Goal: Information Seeking & Learning: Learn about a topic

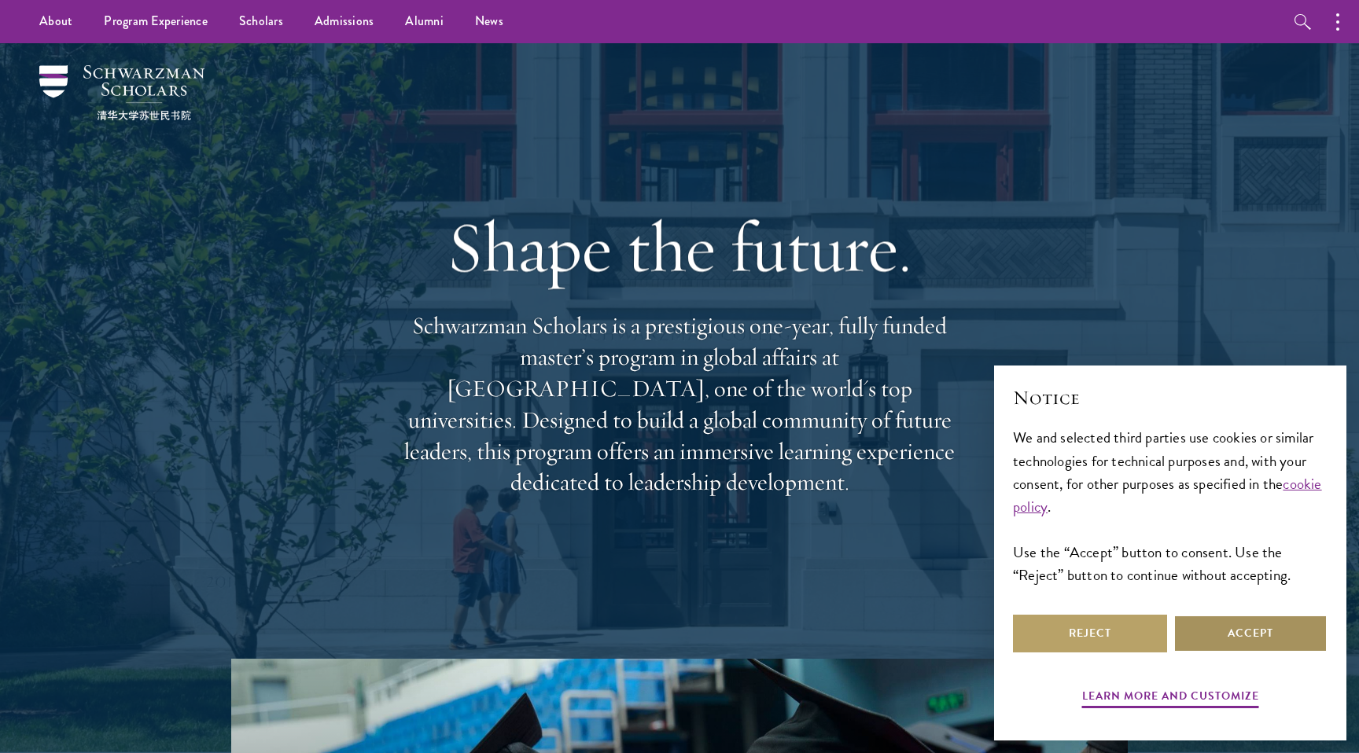
click at [1291, 637] on button "Accept" at bounding box center [1250, 634] width 154 height 38
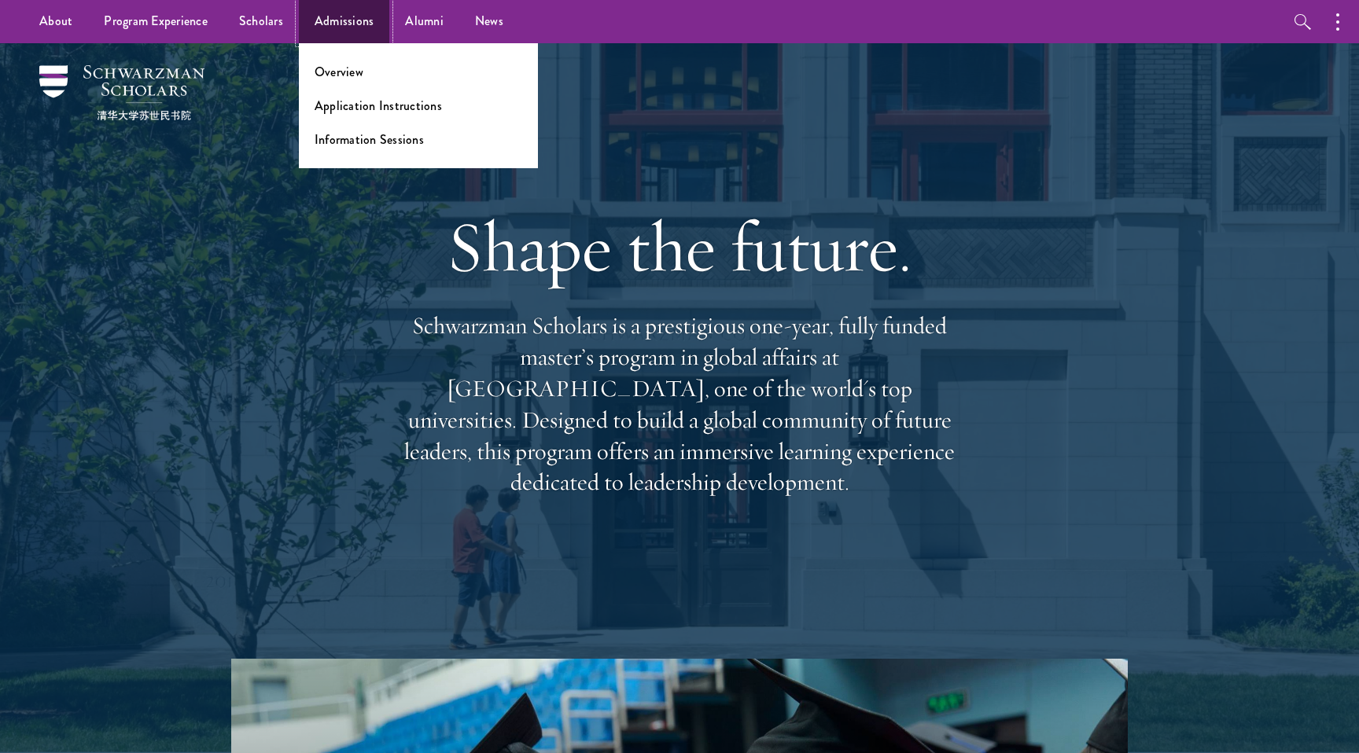
click at [342, 28] on link "Admissions" at bounding box center [344, 21] width 91 height 43
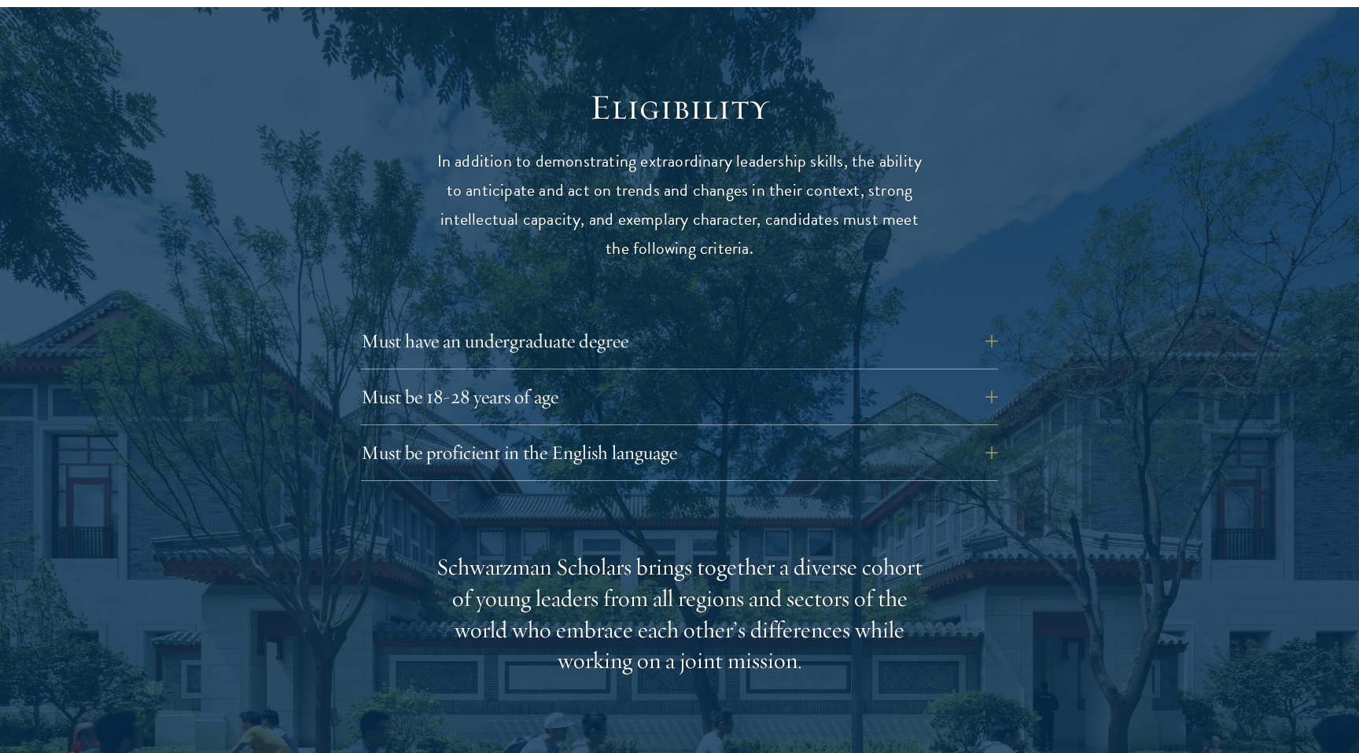
scroll to position [2017, 0]
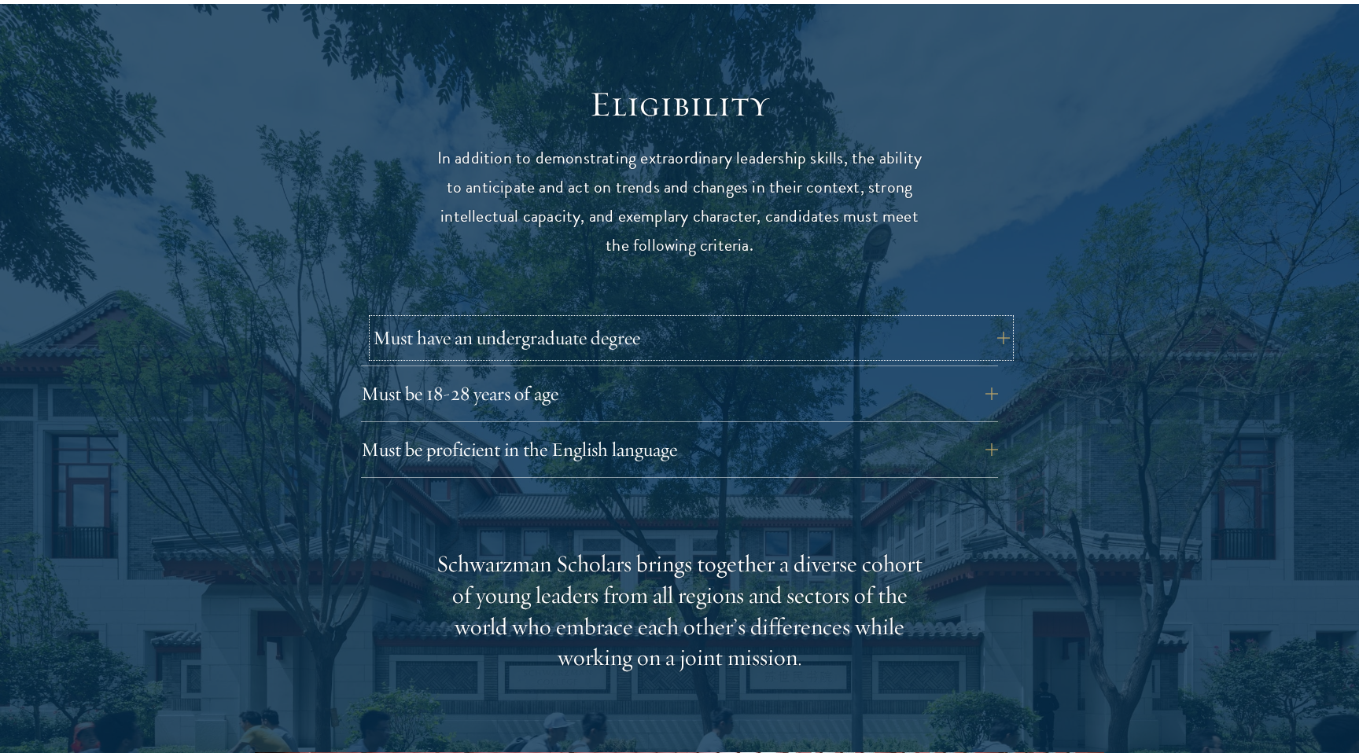
click at [605, 319] on button "Must have an undergraduate degree" at bounding box center [691, 338] width 637 height 38
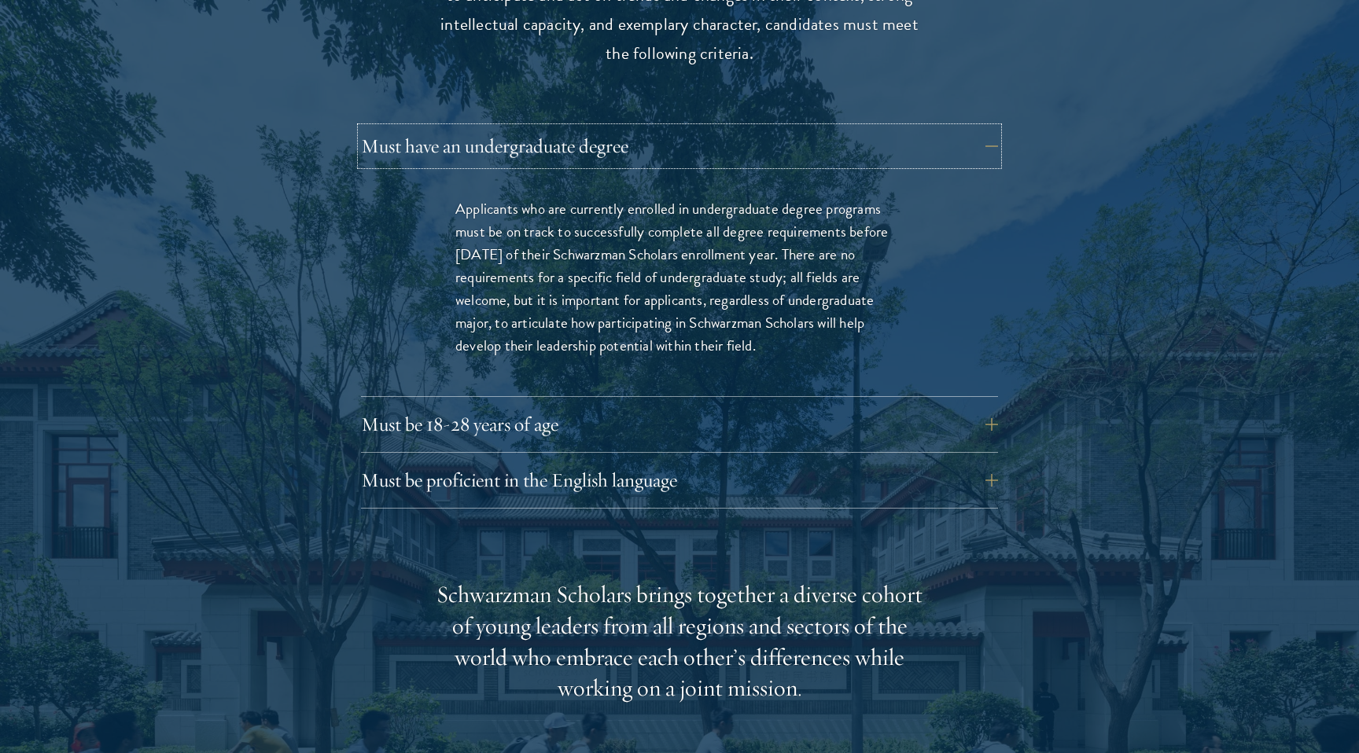
scroll to position [2238, 0]
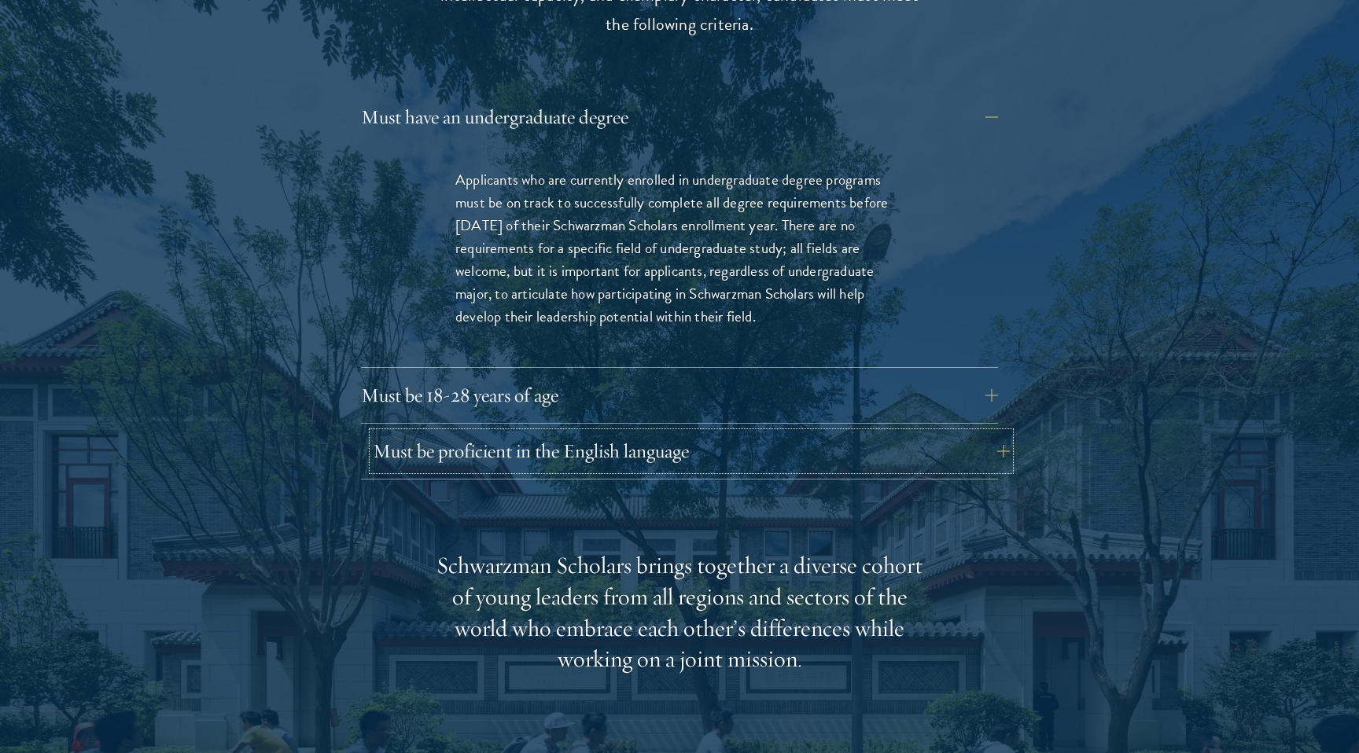
click at [549, 432] on button "Must be proficient in the English language" at bounding box center [691, 451] width 637 height 38
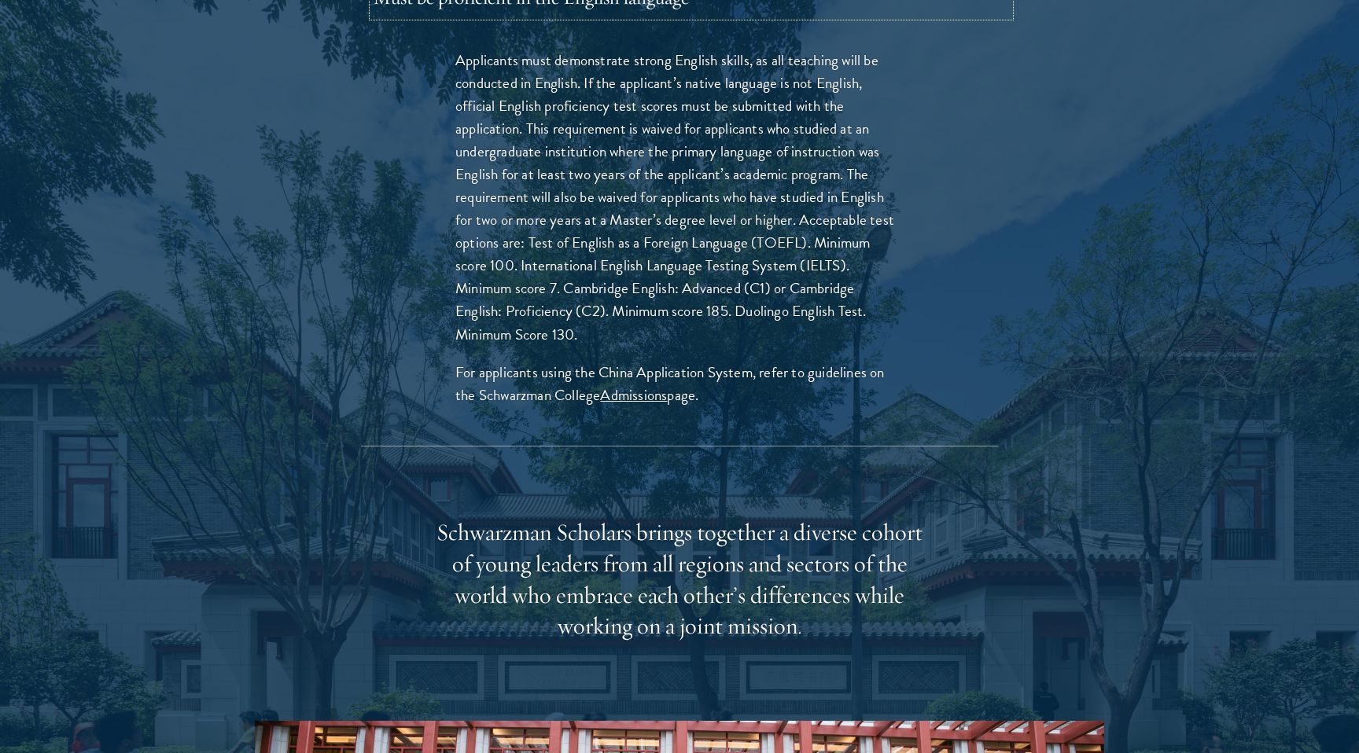
scroll to position [2470, 0]
click at [637, 383] on link "Admissions" at bounding box center [633, 394] width 67 height 23
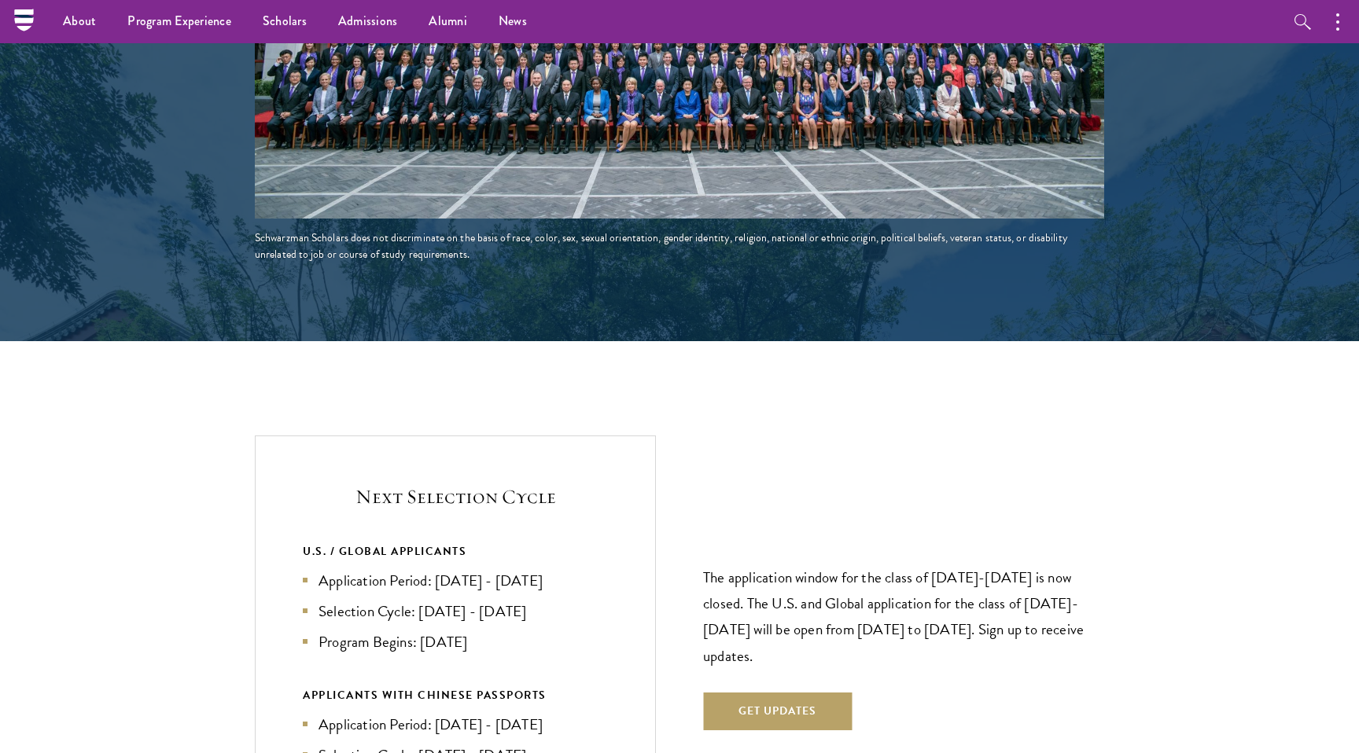
scroll to position [3393, 0]
